Goal: Use online tool/utility: Utilize a website feature to perform a specific function

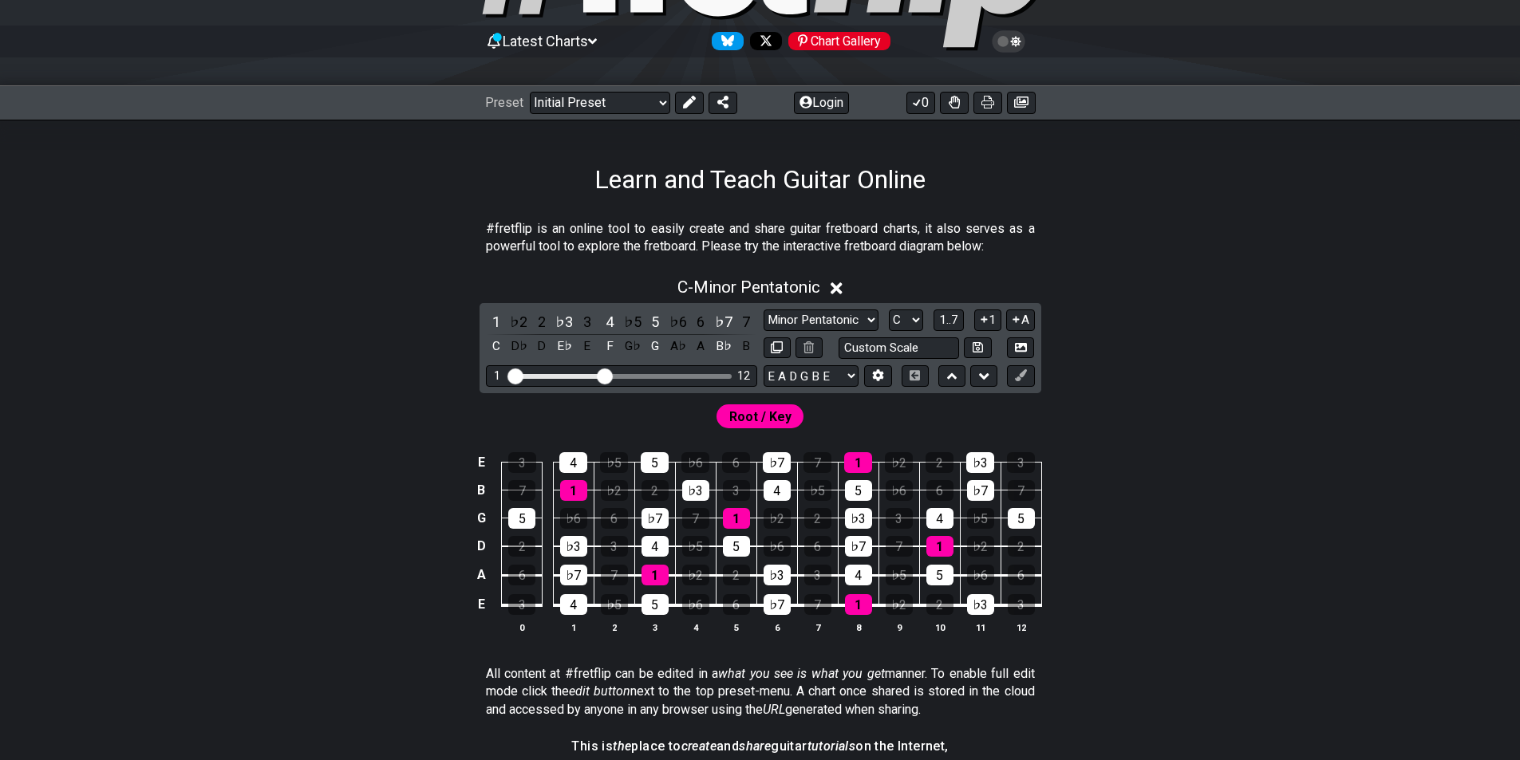
scroll to position [160, 0]
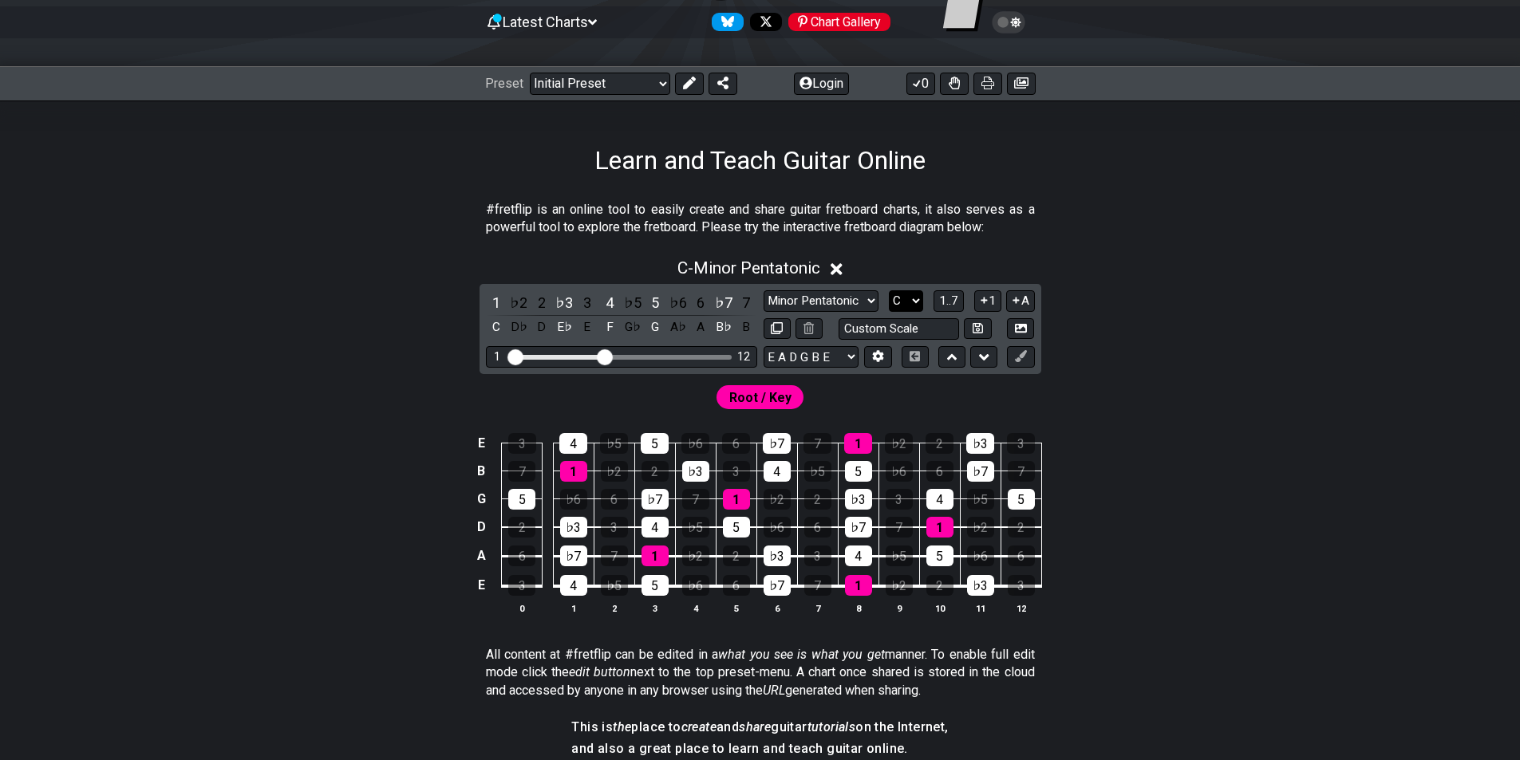
click at [921, 294] on select "A♭ A A♯ B♭ B C C♯ D♭ D D♯ E♭ E F F♯ G♭ G G♯" at bounding box center [906, 301] width 34 height 22
select select "A"
click at [889, 290] on select "A♭ A A♯ B♭ B C C♯ D♭ D D♯ E♭ E F F♯ G♭ G G♯" at bounding box center [906, 301] width 34 height 22
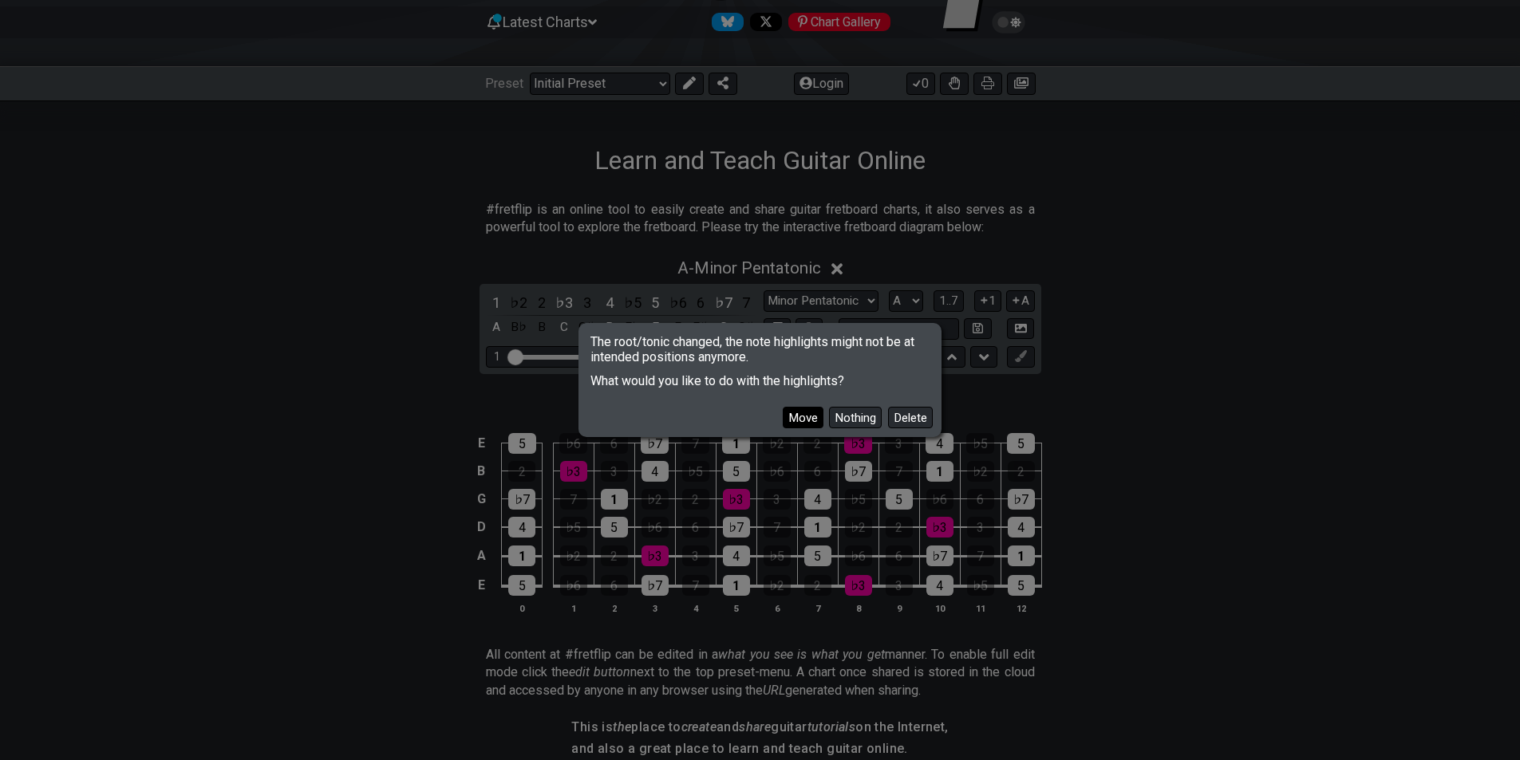
click at [803, 414] on button "Move" at bounding box center [803, 418] width 41 height 22
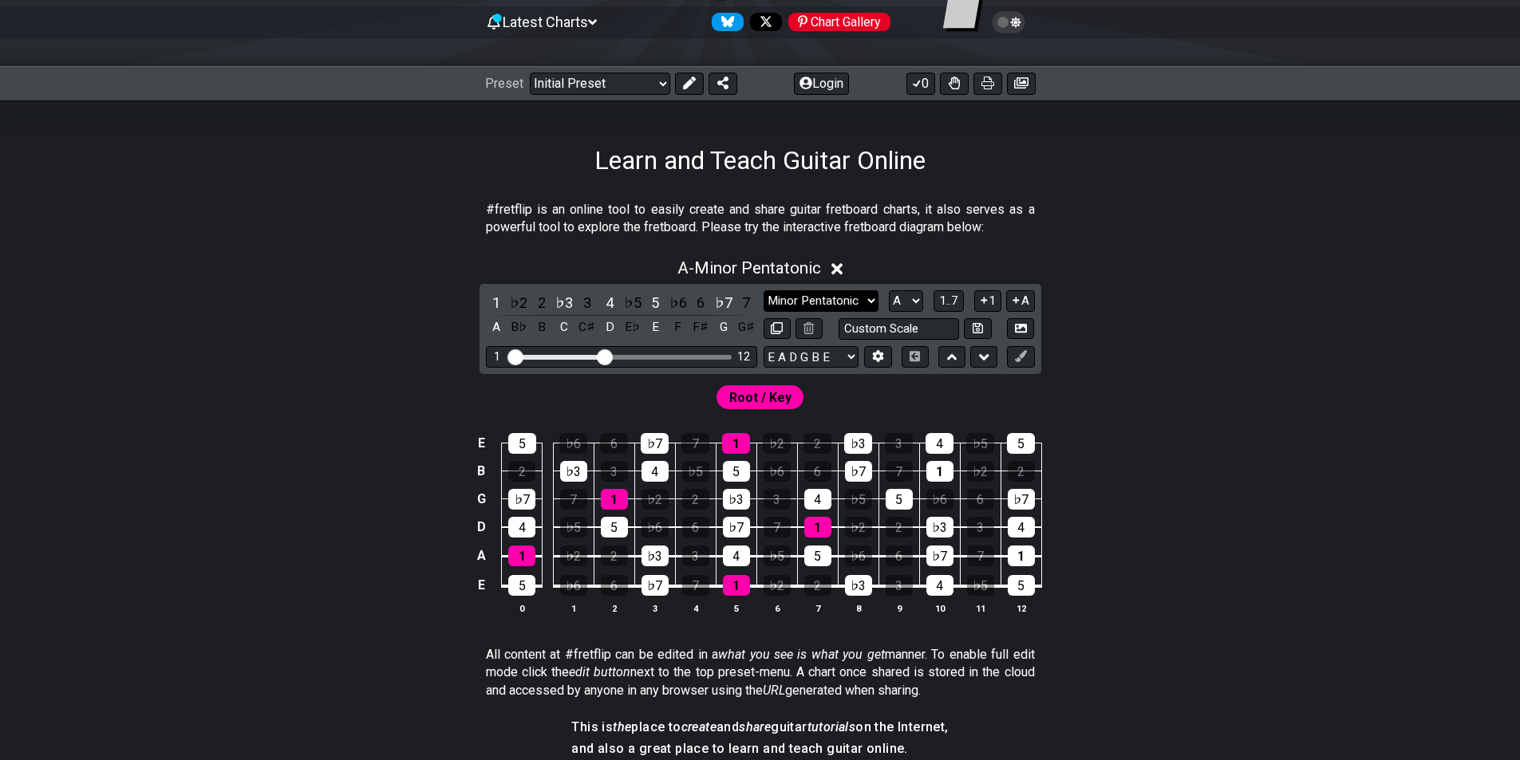
click at [863, 299] on select "Minor Pentatonic Click to edit Minor Pentatonic Major Pentatonic Minor Blues Ma…" at bounding box center [820, 301] width 115 height 22
select select "Minor / Aeolian"
click at [763, 290] on select "Minor Pentatonic Click to edit Minor Pentatonic Major Pentatonic Minor Blues Ma…" at bounding box center [820, 301] width 115 height 22
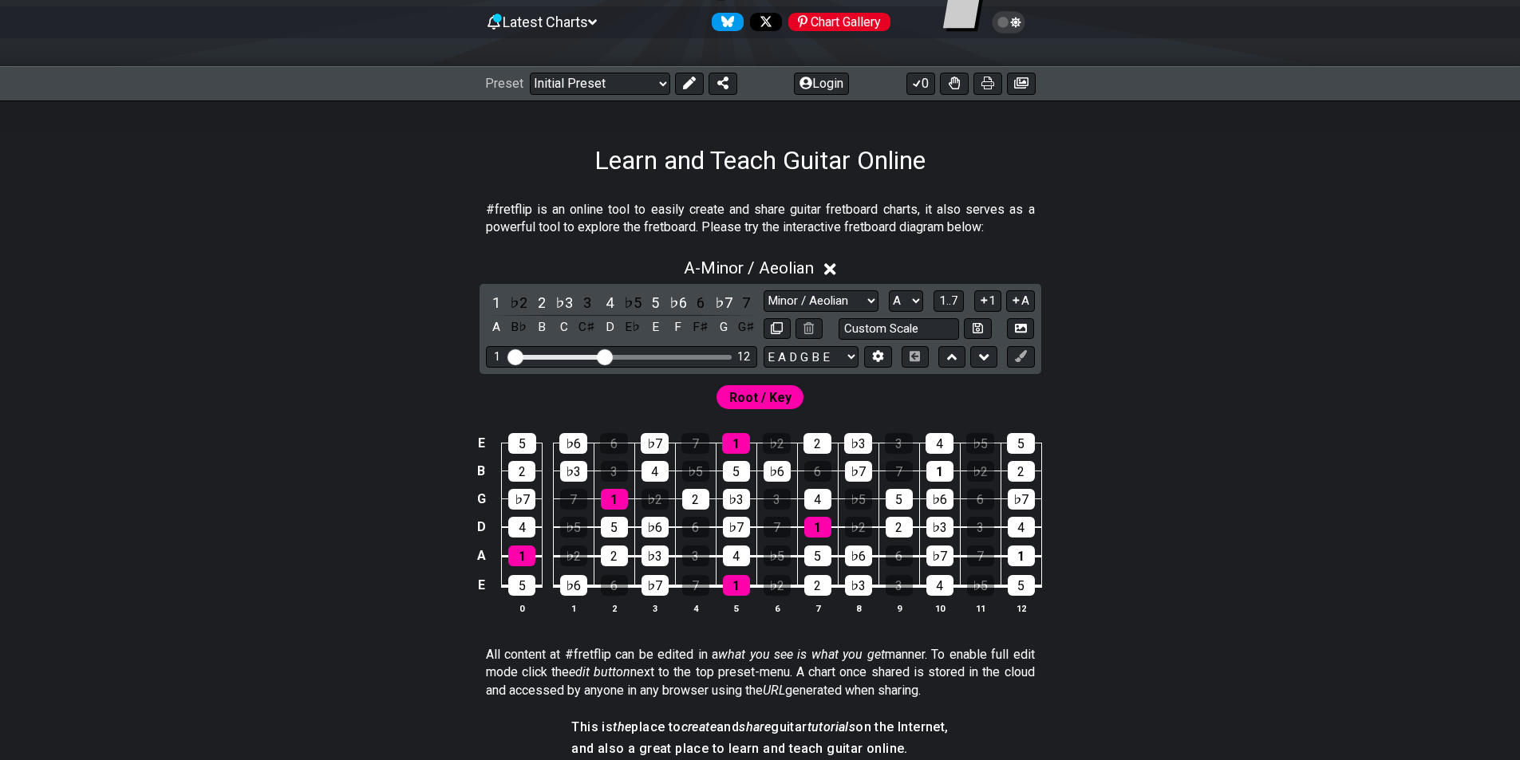
click at [708, 357] on div "Visible fret range" at bounding box center [621, 357] width 221 height 5
click at [689, 355] on div "Visible fret range" at bounding box center [621, 357] width 221 height 5
drag, startPoint x: 601, startPoint y: 354, endPoint x: 653, endPoint y: 353, distance: 52.7
click at [653, 356] on input "Visible fret range" at bounding box center [621, 356] width 227 height 0
